Goal: Information Seeking & Learning: Learn about a topic

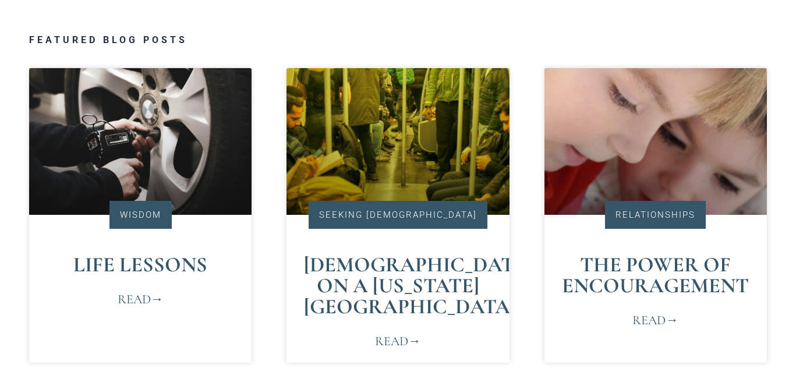
scroll to position [540, 0]
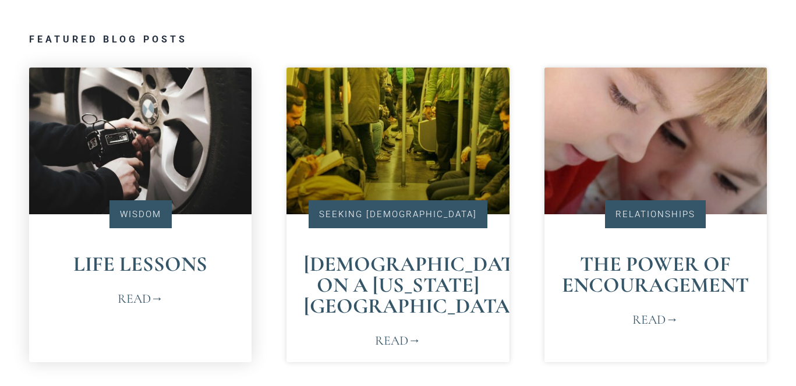
click at [143, 294] on link "Read" at bounding box center [141, 298] width 46 height 19
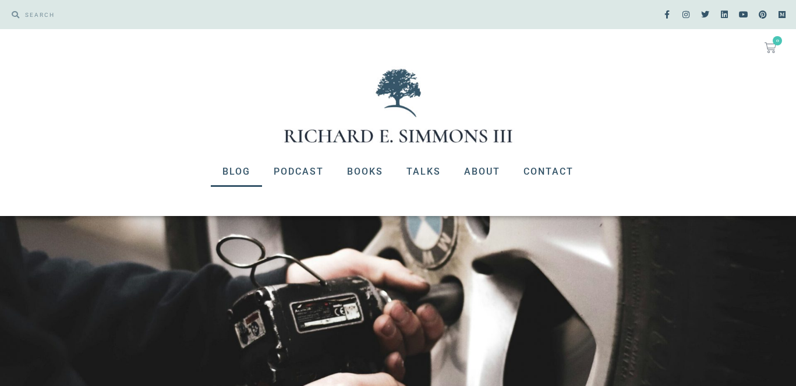
click at [244, 169] on link "Blog" at bounding box center [236, 172] width 51 height 30
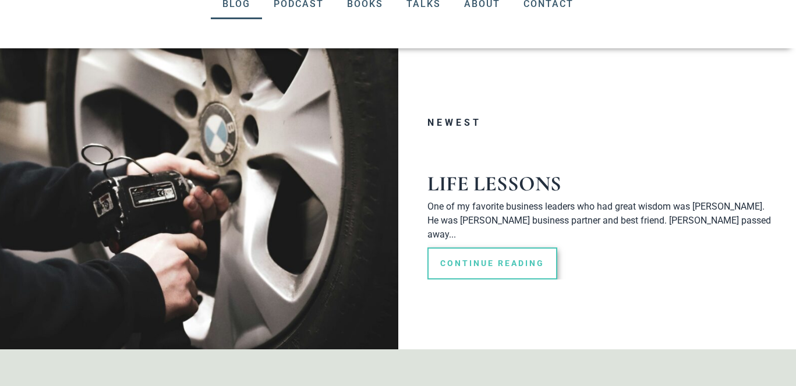
scroll to position [182, 0]
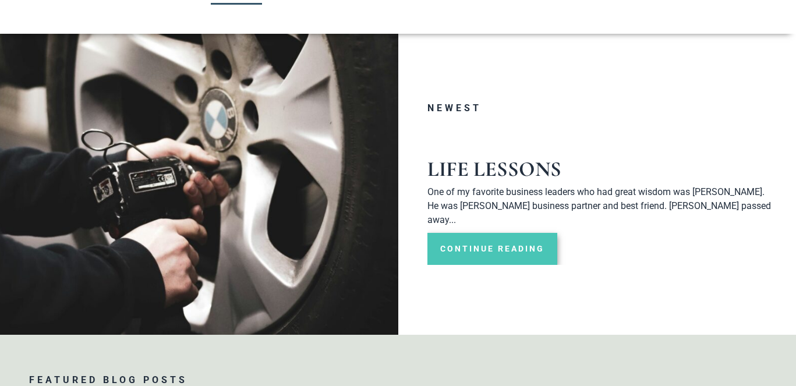
click at [542, 233] on link "Continue Reading" at bounding box center [492, 249] width 130 height 32
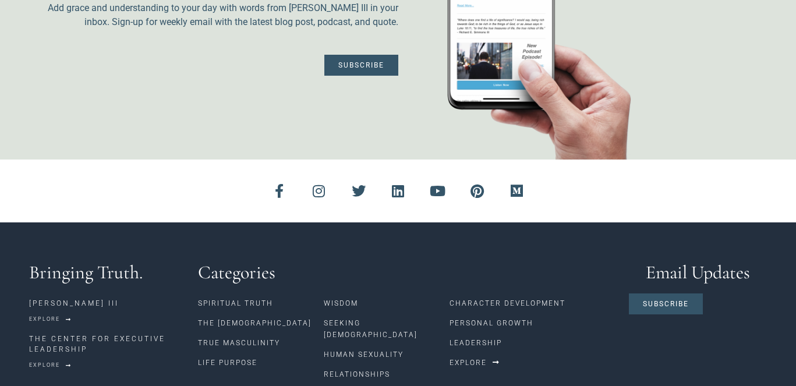
scroll to position [1175, 0]
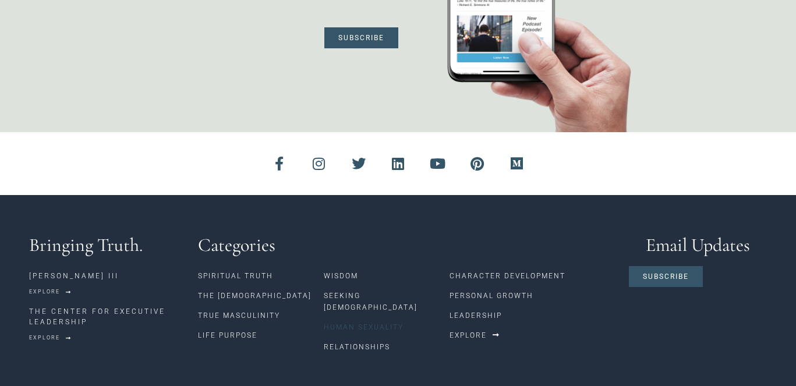
click at [358, 317] on link "Human Sexuality" at bounding box center [387, 327] width 126 height 20
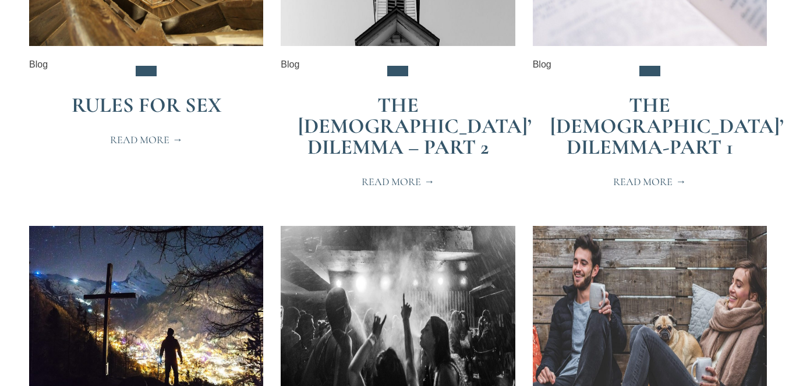
scroll to position [746, 0]
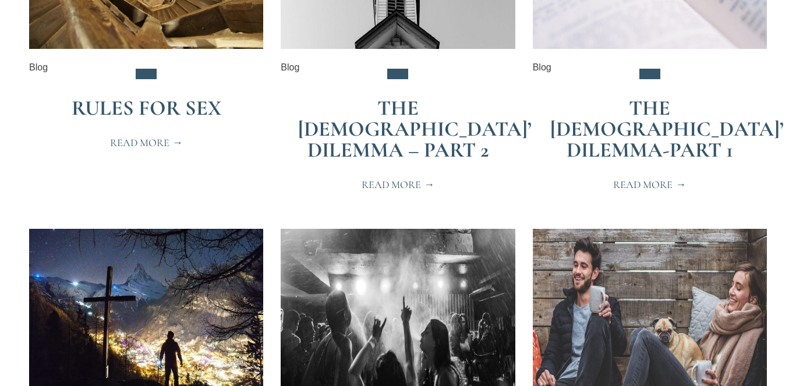
click at [159, 104] on link "Rules for Sex" at bounding box center [147, 107] width 150 height 25
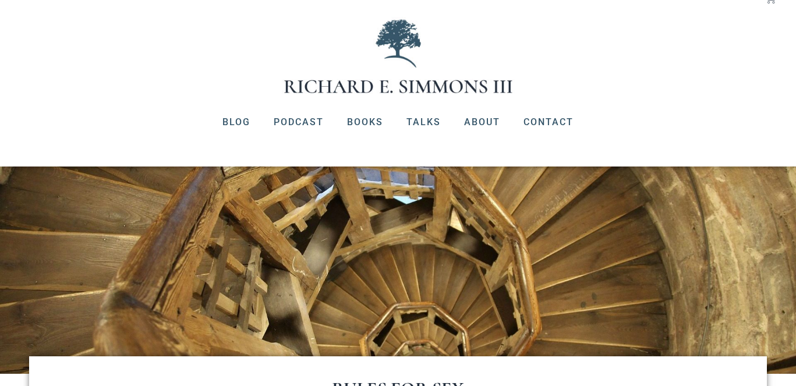
scroll to position [47, 0]
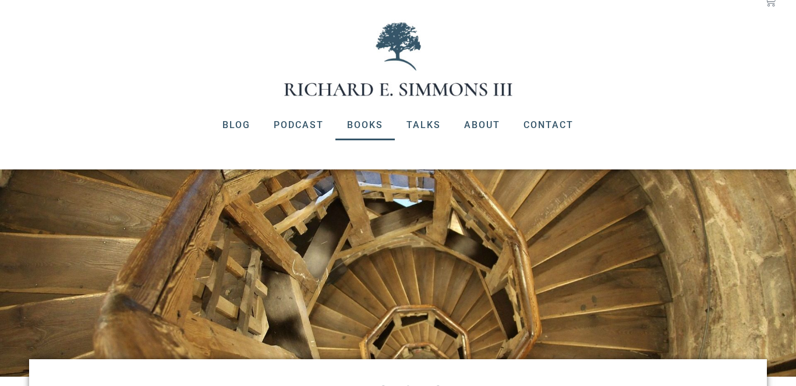
click at [364, 125] on link "Books" at bounding box center [364, 125] width 59 height 30
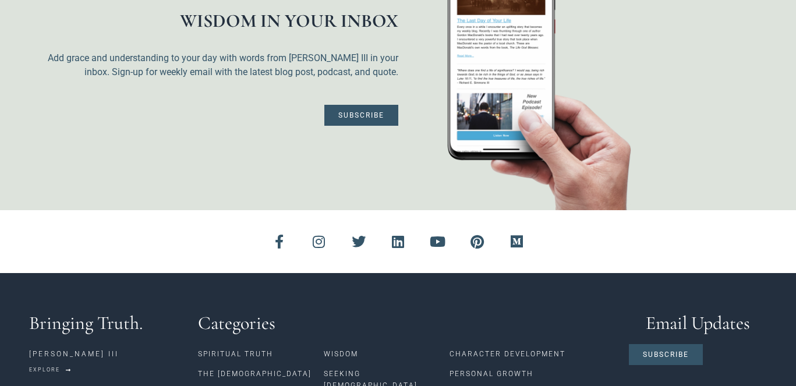
scroll to position [3142, 0]
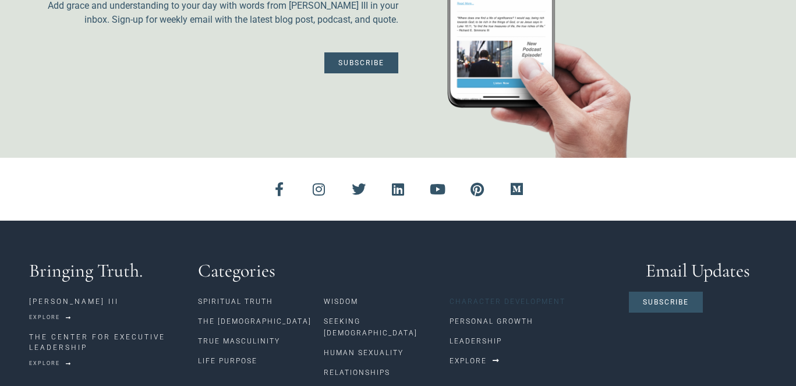
click at [487, 292] on link "Character Development" at bounding box center [533, 302] width 168 height 20
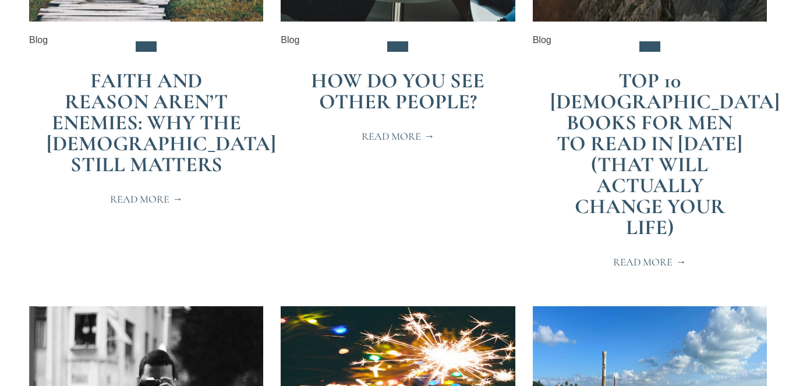
scroll to position [441, 0]
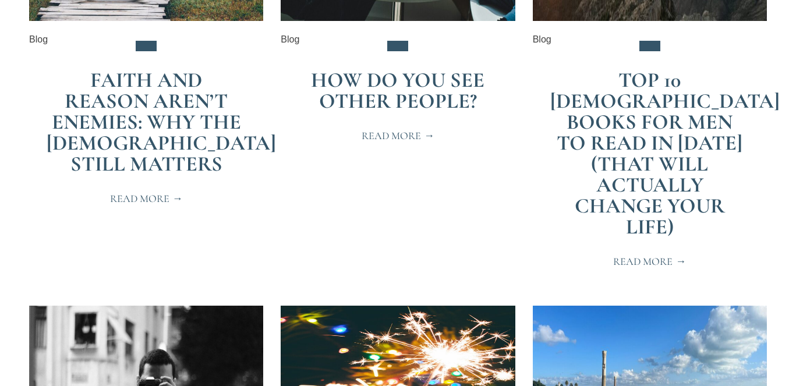
click at [664, 168] on link "Top 10 [DEMOGRAPHIC_DATA] Books for Men to Read in [DATE] (That Will Actually C…" at bounding box center [664, 154] width 229 height 172
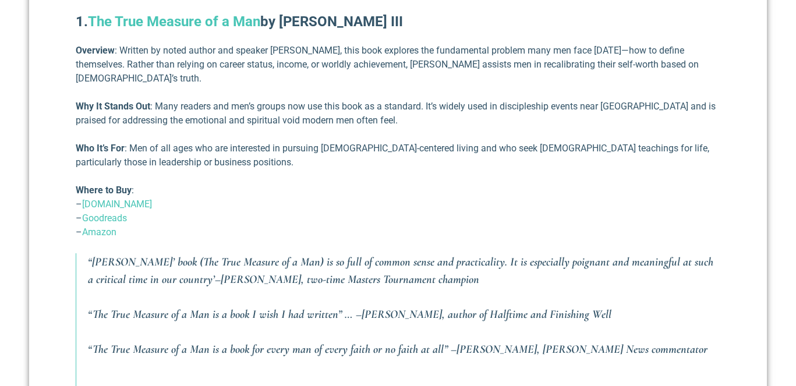
scroll to position [652, 0]
